Goal: Task Accomplishment & Management: Manage account settings

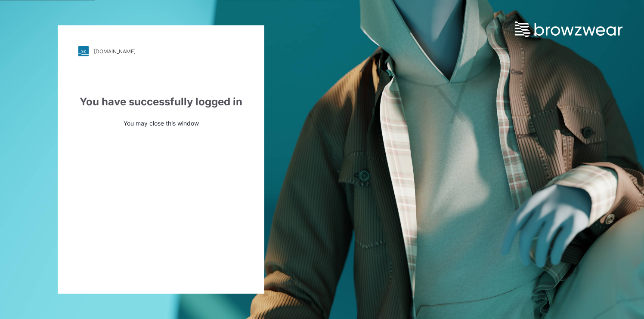
click at [84, 49] on img at bounding box center [83, 51] width 10 height 10
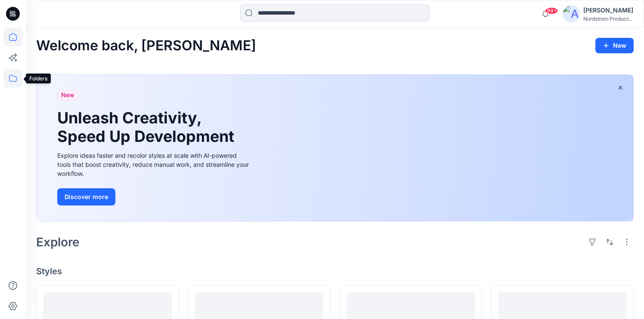
click at [12, 79] on icon at bounding box center [12, 78] width 19 height 19
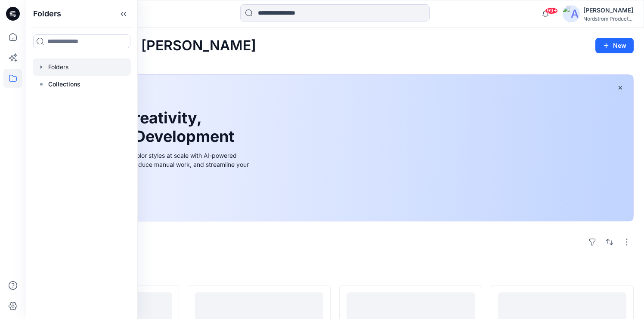
click at [56, 68] on div at bounding box center [82, 67] width 98 height 17
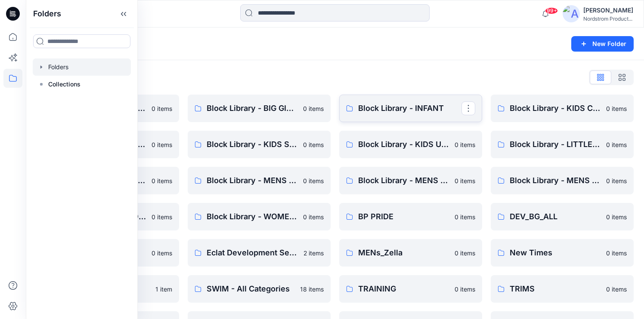
click at [383, 108] on p "Block Library - INFANT" at bounding box center [409, 108] width 103 height 12
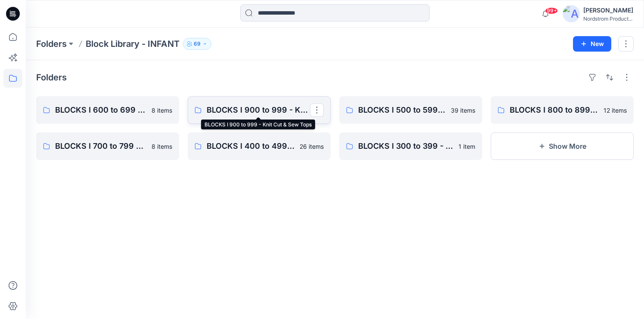
click at [244, 109] on p "BLOCKS I 900 to 999 - Knit Cut & Sew Tops" at bounding box center [258, 110] width 103 height 12
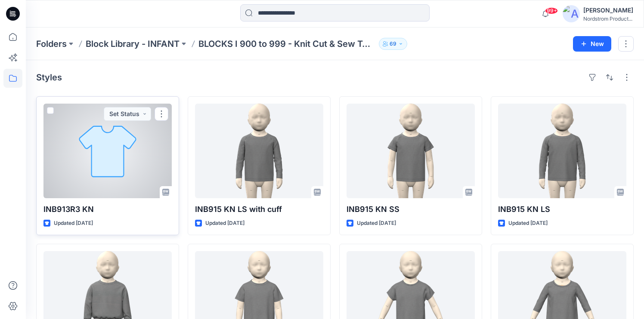
click at [130, 179] on div at bounding box center [107, 151] width 128 height 95
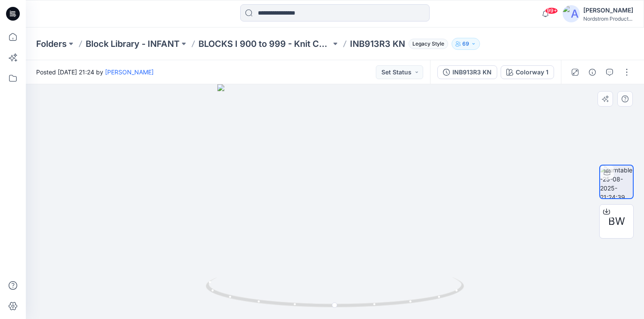
click at [553, 198] on div at bounding box center [335, 201] width 618 height 235
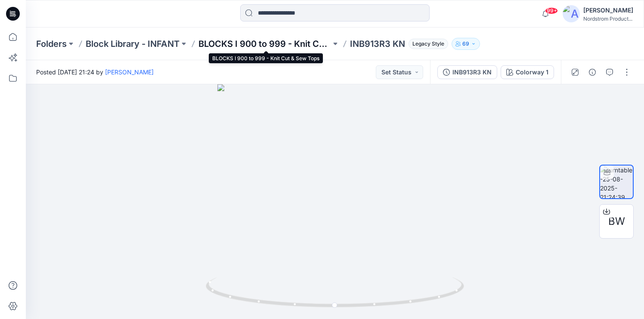
click at [243, 42] on p "BLOCKS I 900 to 999 - Knit Cut & Sew Tops" at bounding box center [264, 44] width 133 height 12
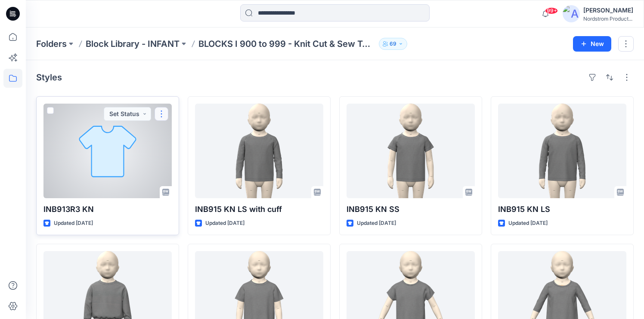
click at [161, 113] on button "button" at bounding box center [162, 114] width 14 height 14
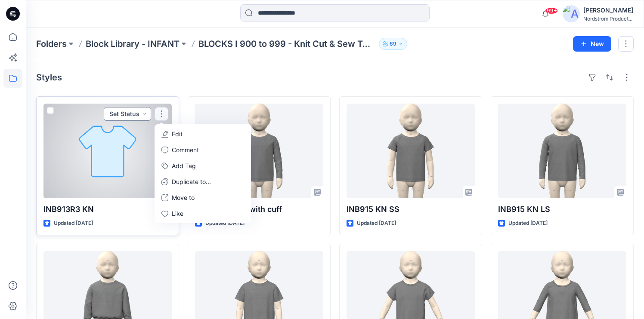
click at [140, 114] on button "Set Status" at bounding box center [127, 114] width 47 height 14
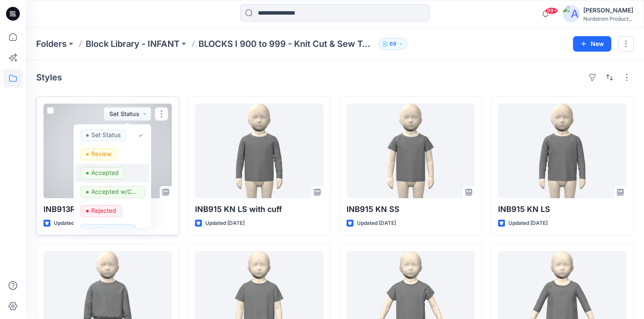
click at [101, 171] on p "Accepted" at bounding box center [105, 172] width 28 height 11
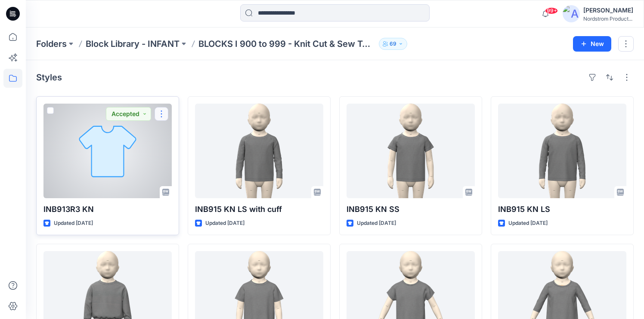
click at [163, 113] on button "button" at bounding box center [162, 114] width 14 height 14
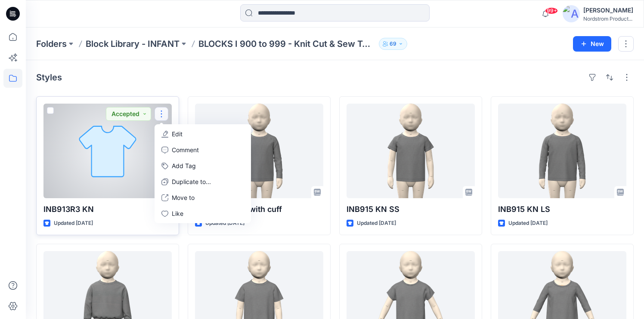
click at [176, 133] on p "Edit" at bounding box center [177, 134] width 11 height 9
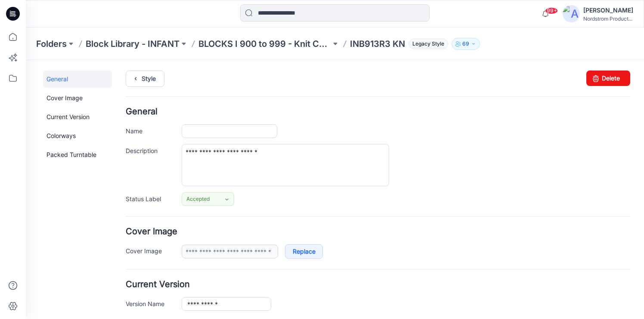
type input "**********"
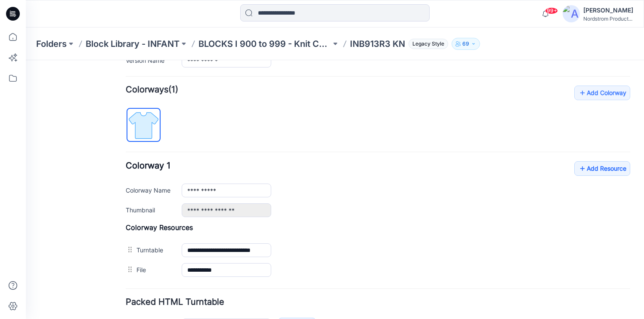
scroll to position [251, 0]
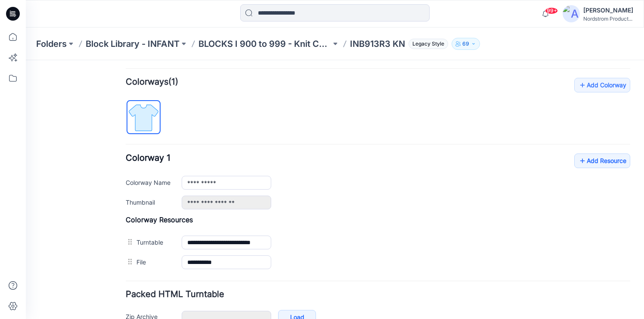
click at [145, 118] on img at bounding box center [143, 118] width 32 height 32
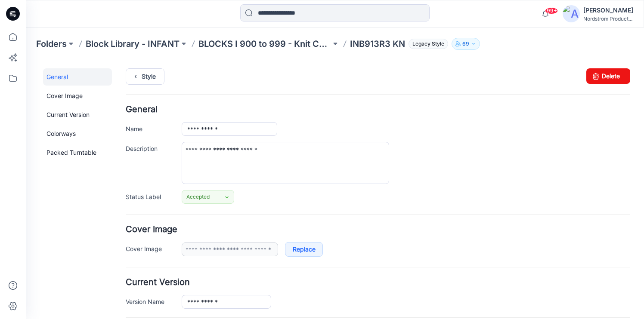
scroll to position [0, 0]
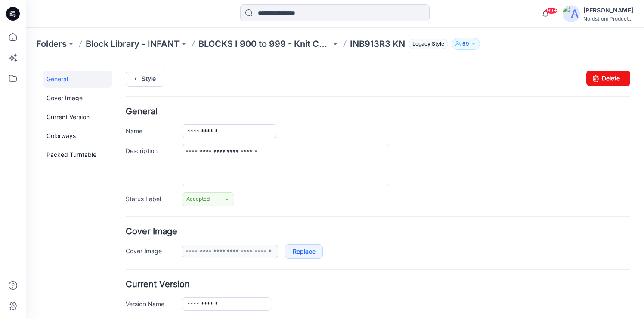
click at [147, 77] on link "Style" at bounding box center [145, 79] width 39 height 16
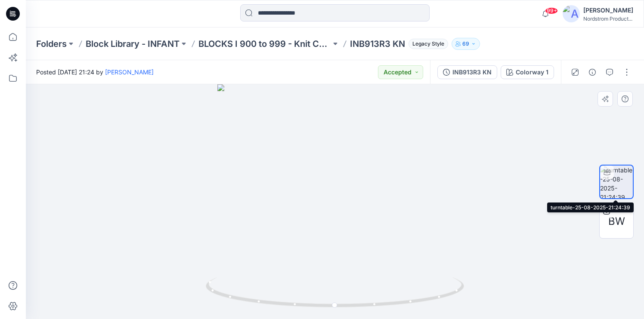
click at [624, 186] on img at bounding box center [616, 182] width 33 height 33
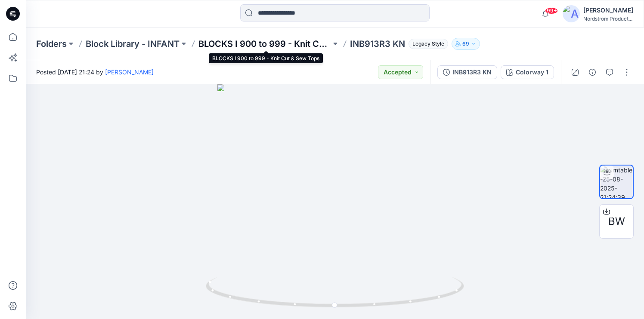
click at [260, 43] on p "BLOCKS I 900 to 999 - Knit Cut & Sew Tops" at bounding box center [264, 44] width 133 height 12
